Goal: Transaction & Acquisition: Purchase product/service

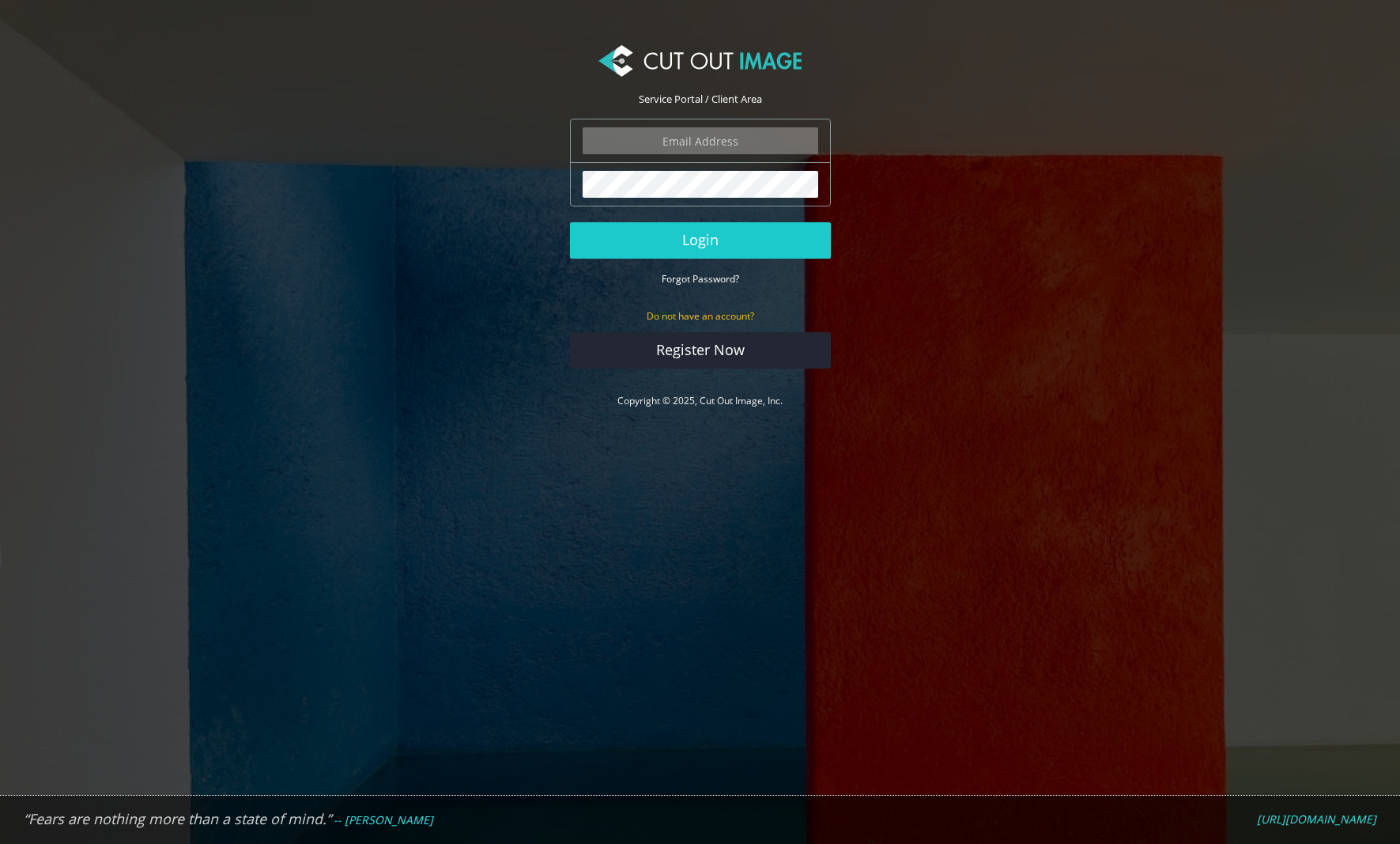
drag, startPoint x: 741, startPoint y: 132, endPoint x: 749, endPoint y: 128, distance: 8.9
type input "matthew@matthewmillman.com"
click at [700, 240] on button "Login" at bounding box center [700, 240] width 261 height 36
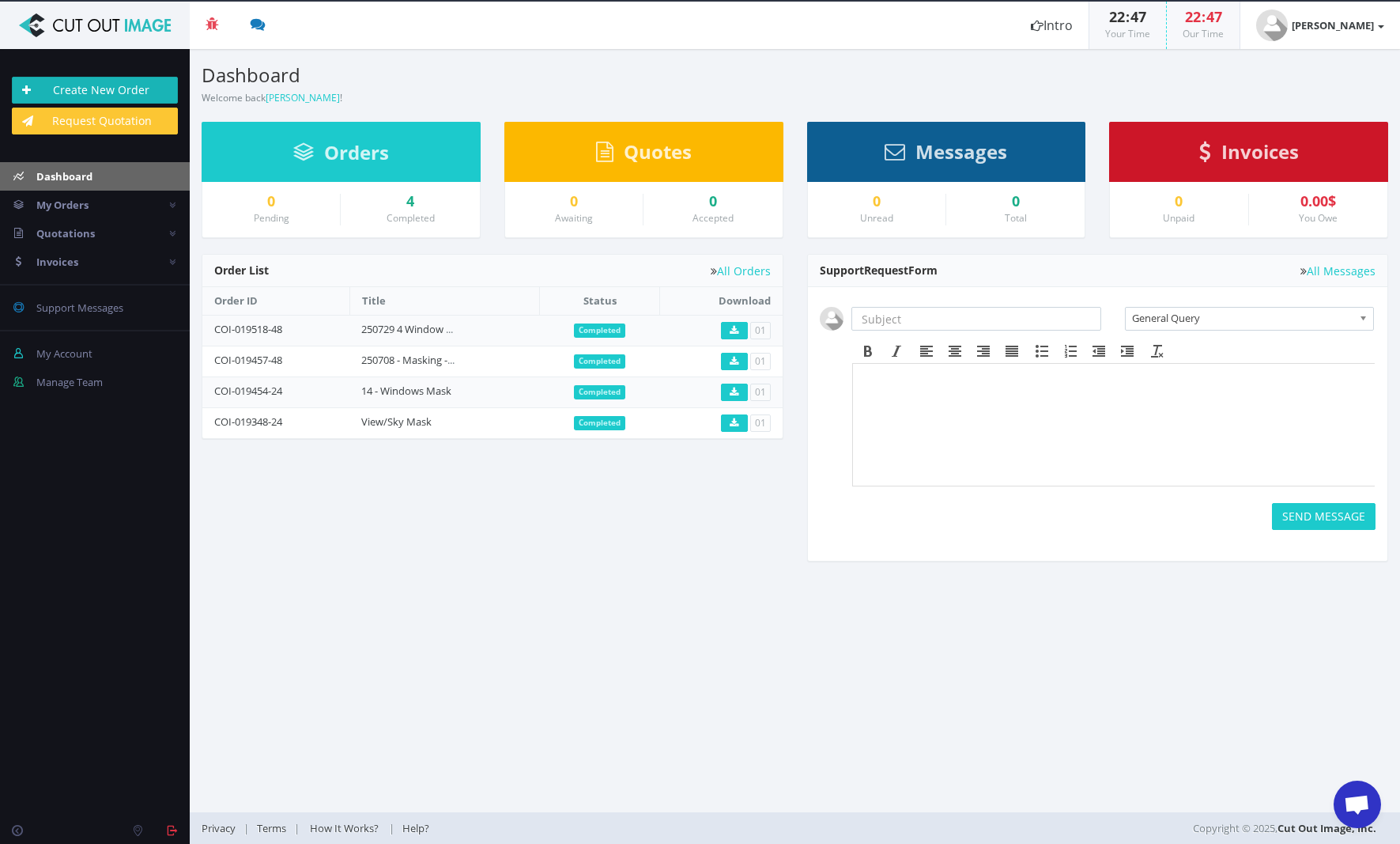
click at [82, 87] on link "Create New Order" at bounding box center [94, 89] width 166 height 27
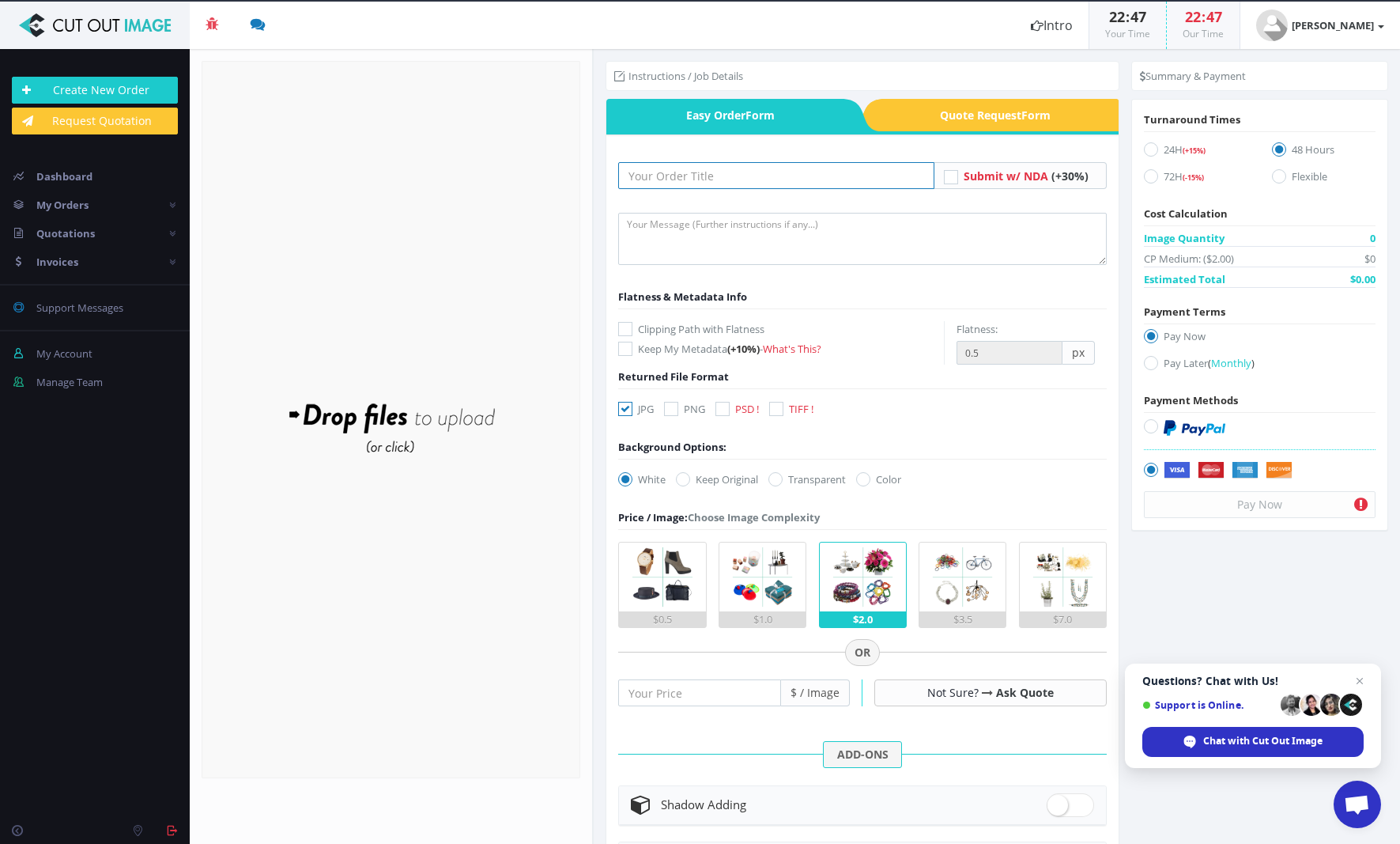
click at [756, 189] on input "text" at bounding box center [776, 175] width 316 height 27
type input "250818 Masking 5 Images"
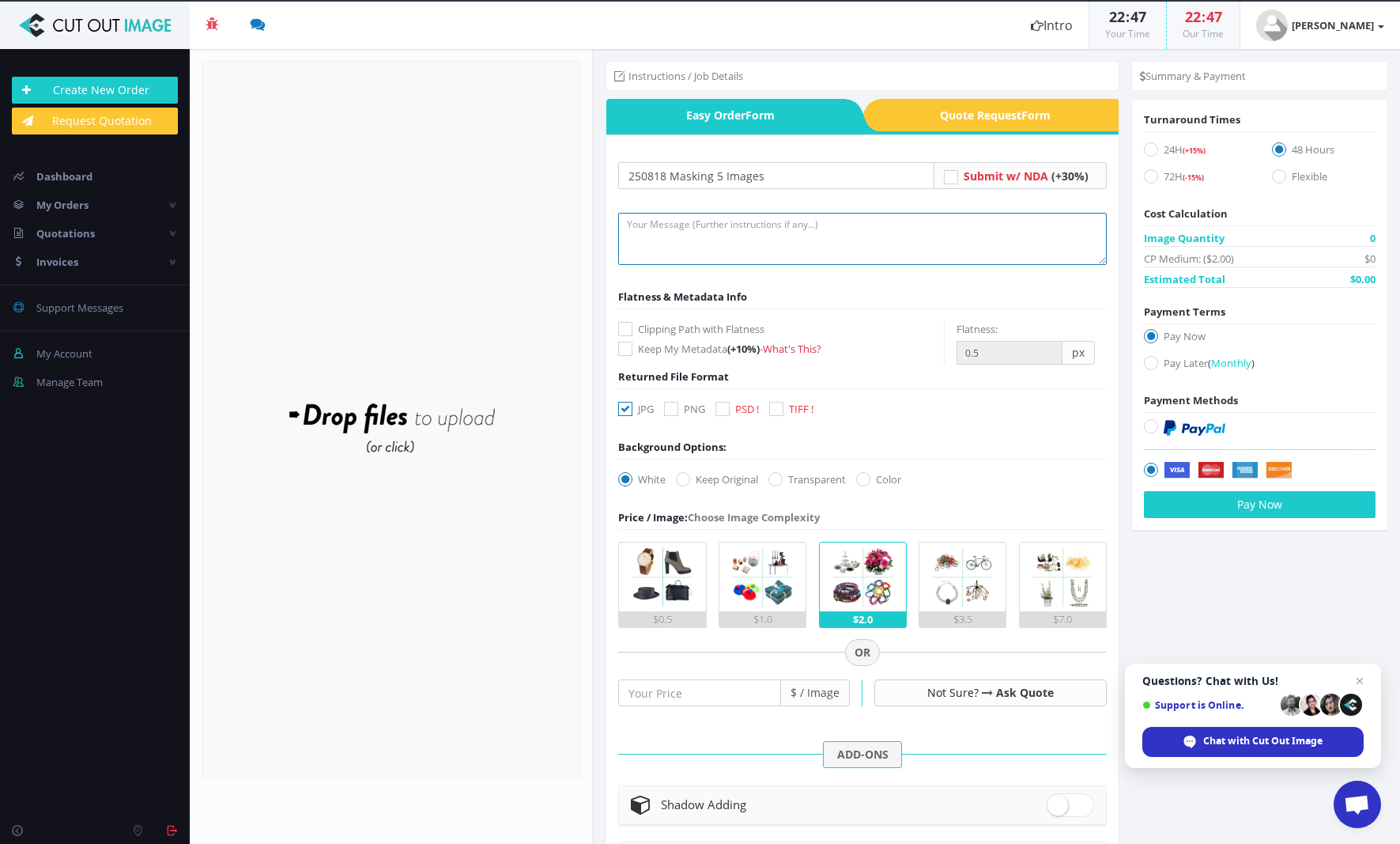
click at [784, 231] on textarea at bounding box center [862, 239] width 488 height 52
type textarea "Same as previous projects"
click at [867, 448] on form "250818 Masking 5 Images Submit w/ NDA (+30%) Same as previous projects -" at bounding box center [862, 635] width 488 height 945
click at [784, 409] on icon at bounding box center [776, 409] width 14 height 14
click at [784, 409] on input "TIFF ! TIFF Format Costs Extra: $0.05 / Image" at bounding box center [778, 409] width 10 height 10
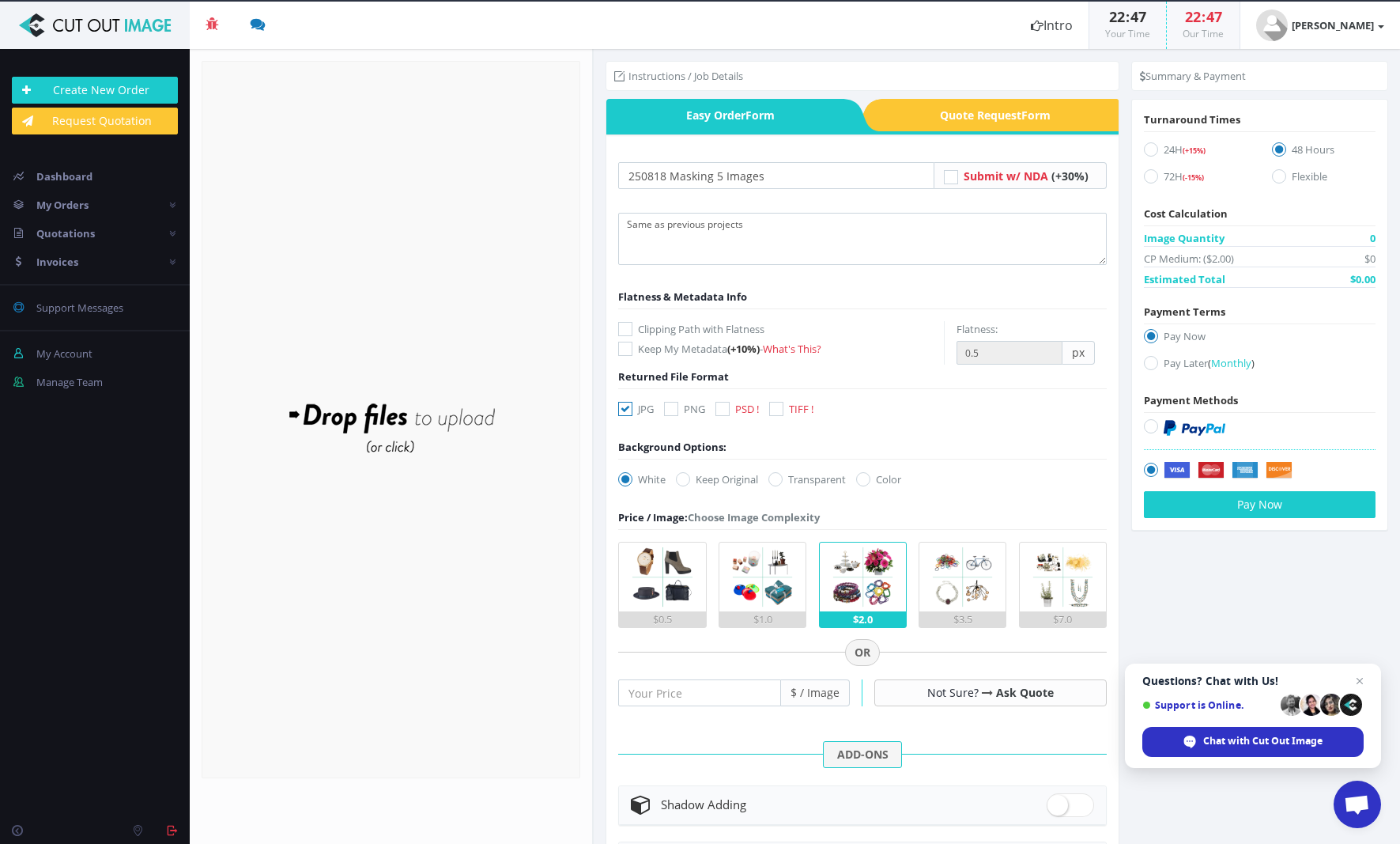
checkbox input "true"
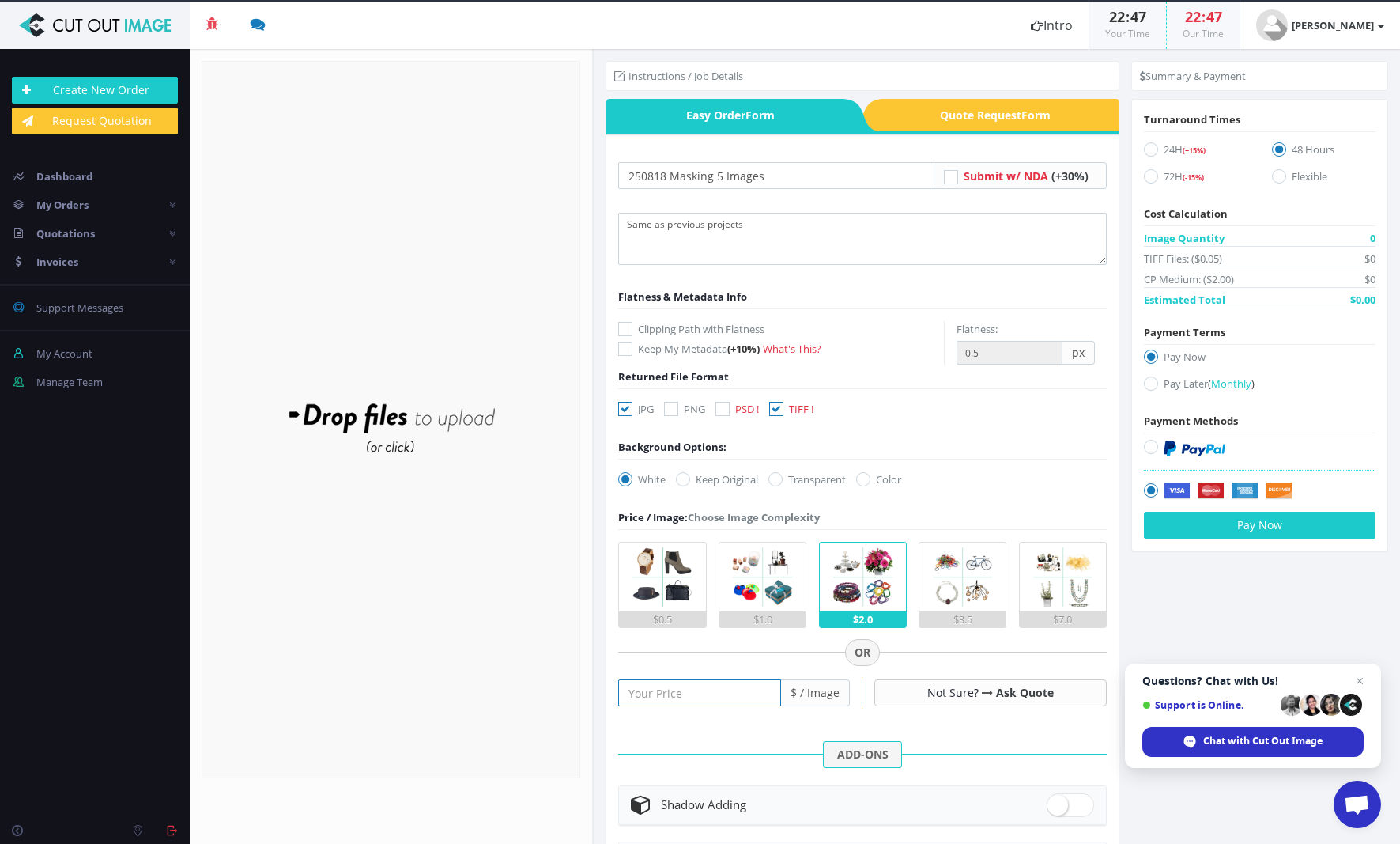
click at [703, 691] on input "number" at bounding box center [700, 692] width 163 height 27
type input "12"
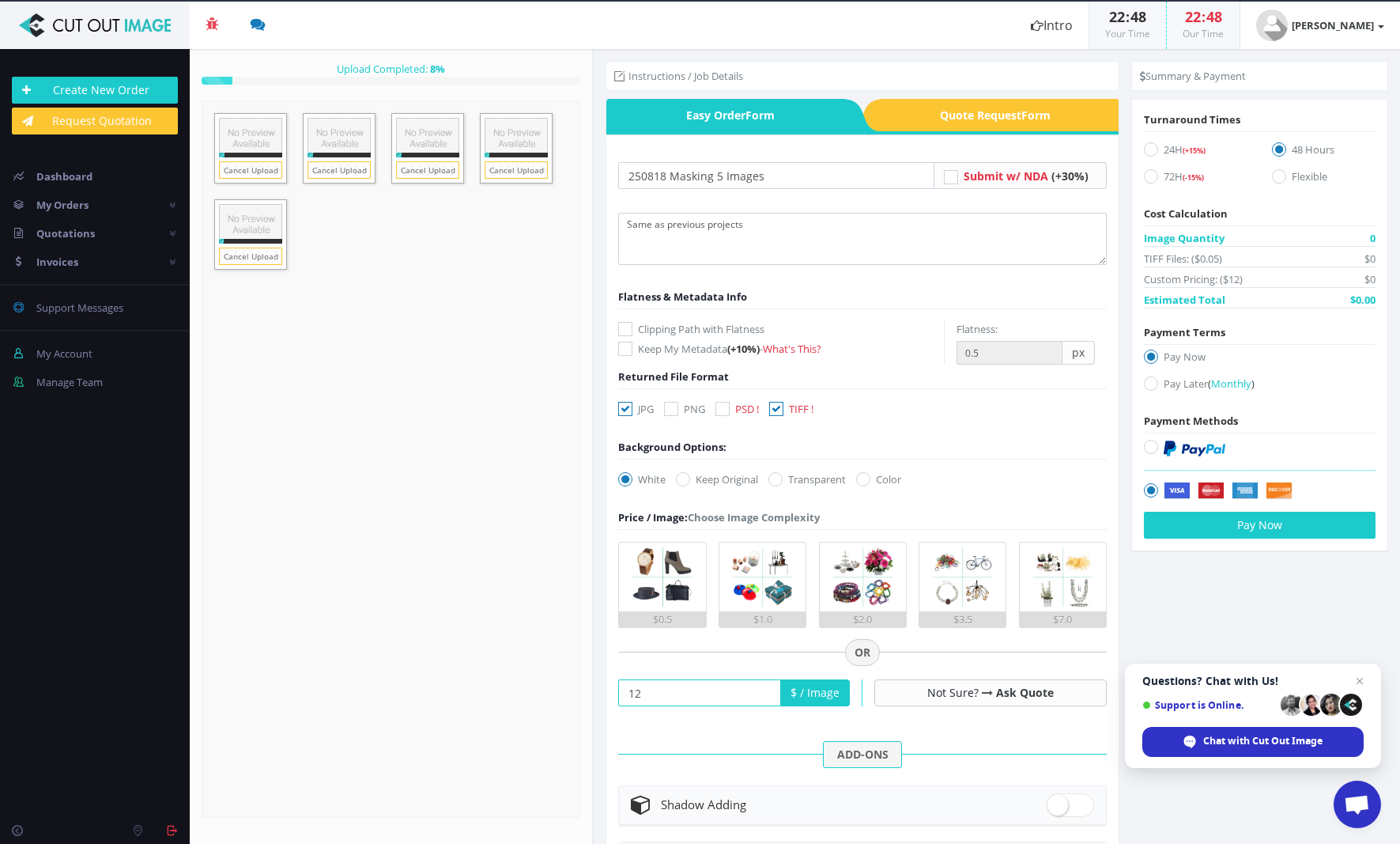
click at [1145, 152] on icon at bounding box center [1151, 149] width 14 height 14
click at [1148, 152] on input "24H (+15%)" at bounding box center [1153, 149] width 10 height 10
radio input "true"
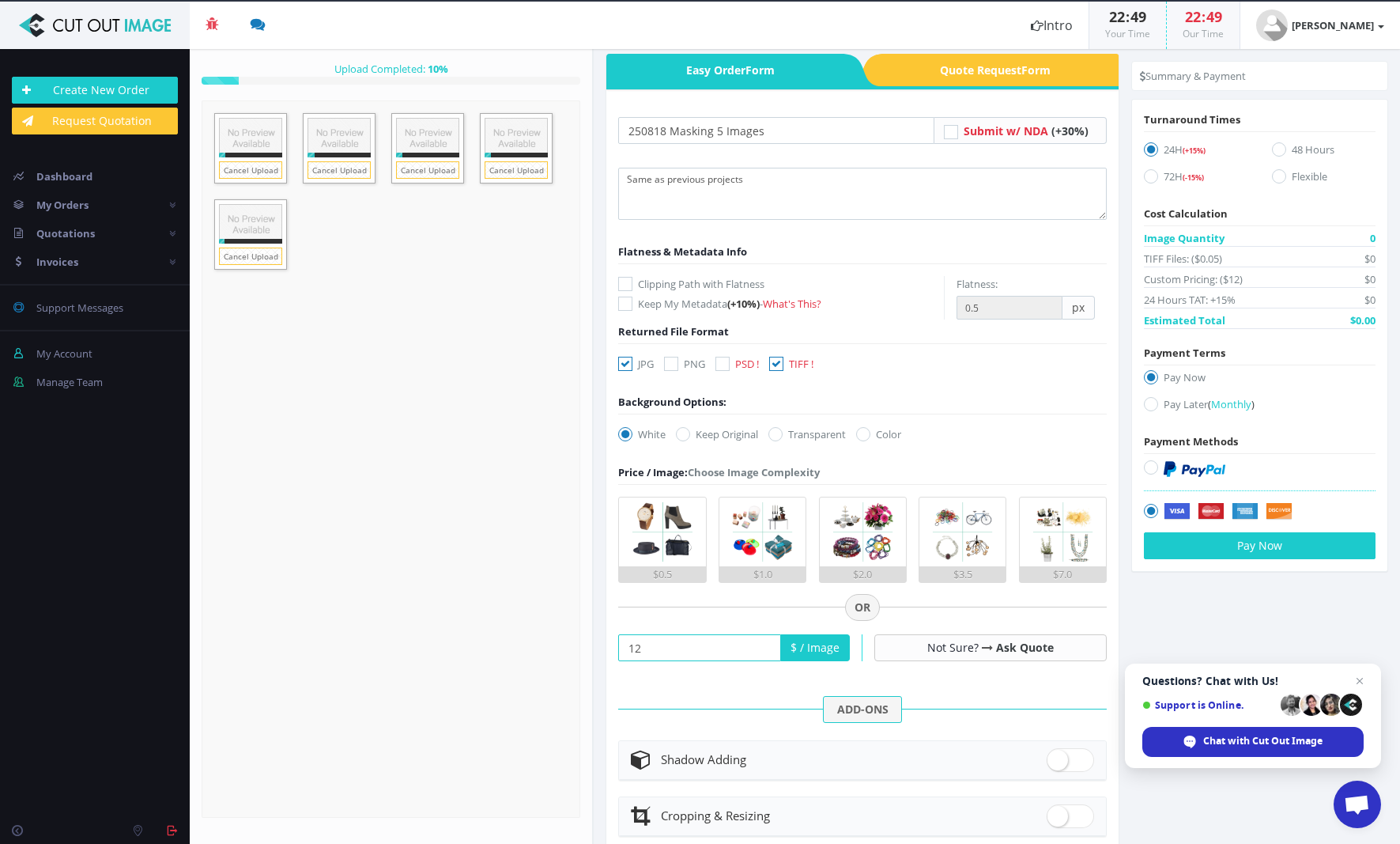
scroll to position [8, 0]
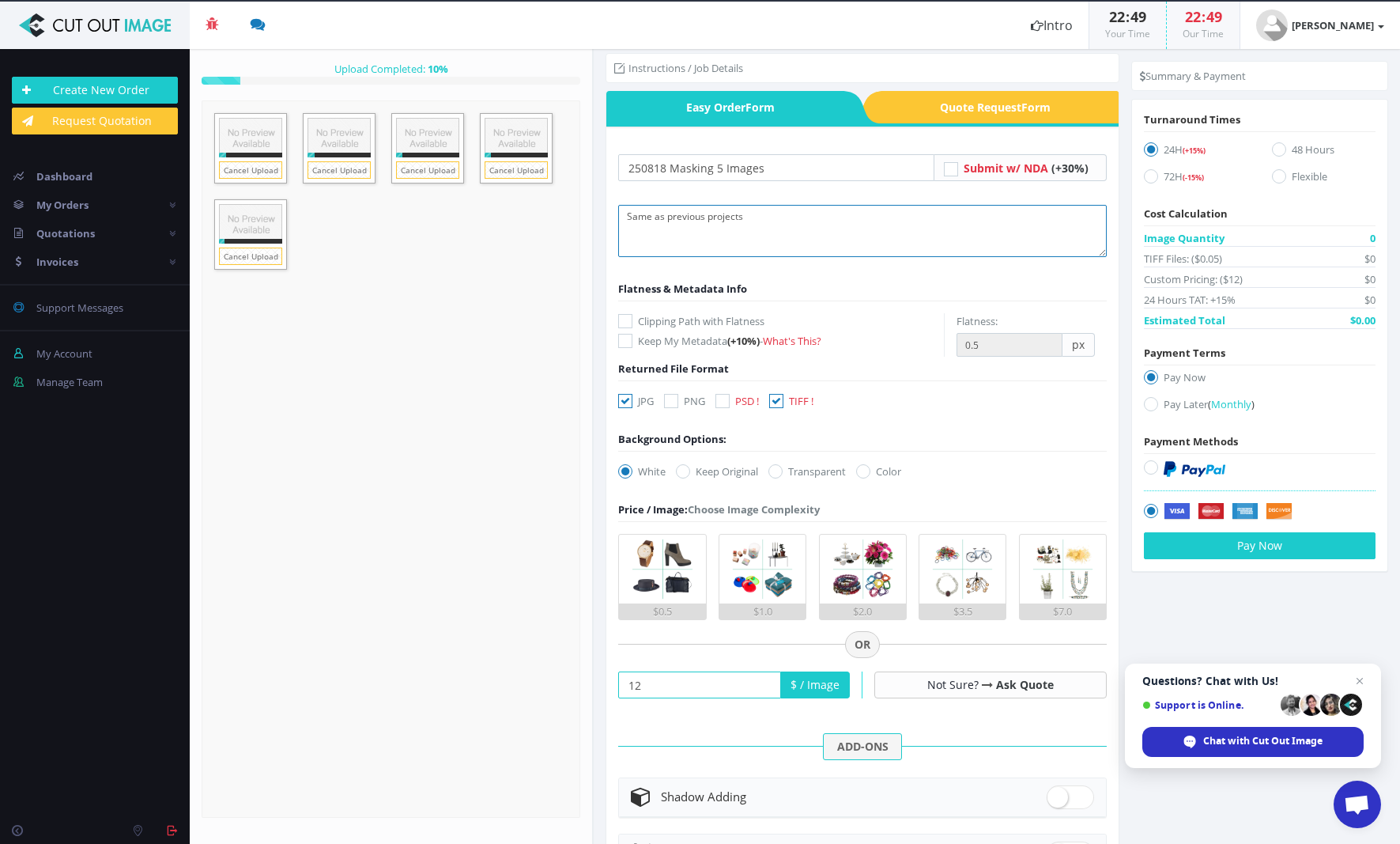
click at [776, 215] on textarea "Same as previous projects" at bounding box center [862, 230] width 488 height 52
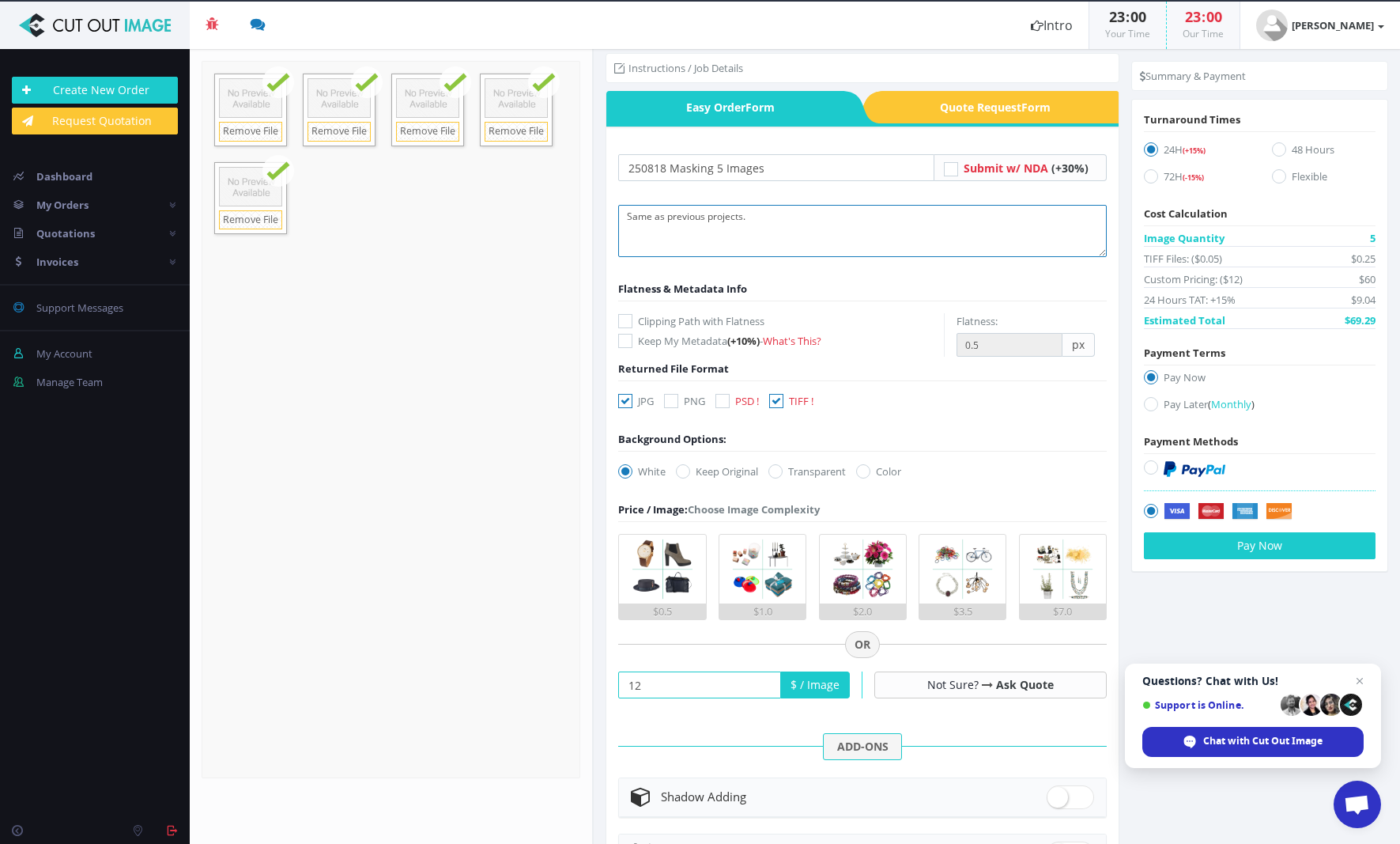
type textarea "Same as previous projects."
click at [1190, 473] on img at bounding box center [1195, 469] width 62 height 16
click at [1158, 473] on input "radio" at bounding box center [1153, 468] width 10 height 10
radio input "true"
click at [1209, 538] on button "Pay Now" at bounding box center [1260, 545] width 232 height 27
